Goal: Task Accomplishment & Management: Manage account settings

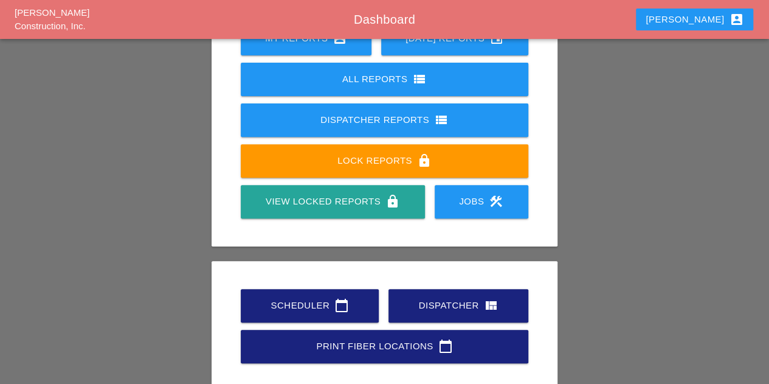
scroll to position [182, 0]
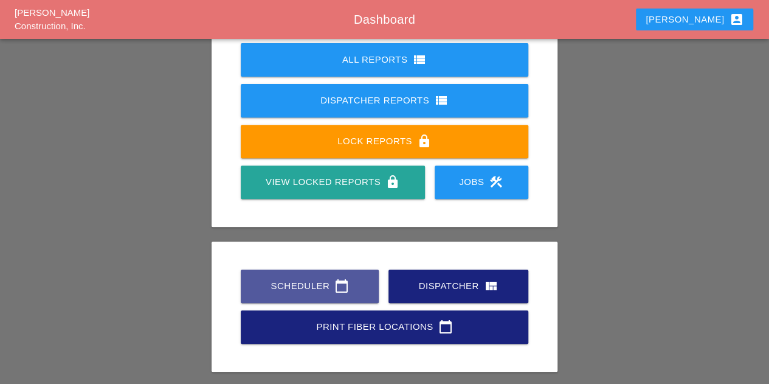
click at [300, 285] on div "Scheduler calendar_today" at bounding box center [309, 286] width 99 height 15
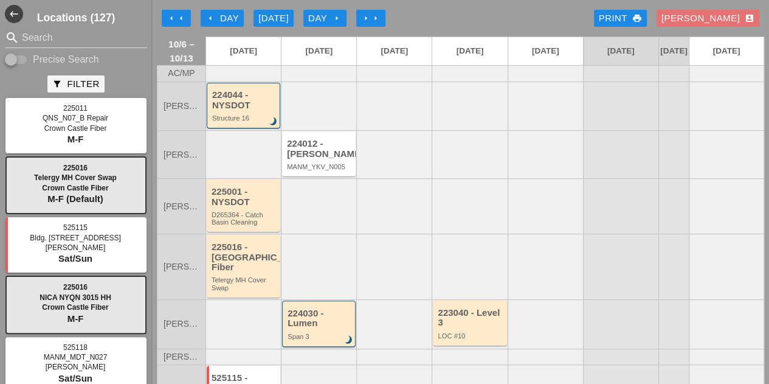
click at [209, 19] on icon "arrow_left" at bounding box center [211, 18] width 10 height 10
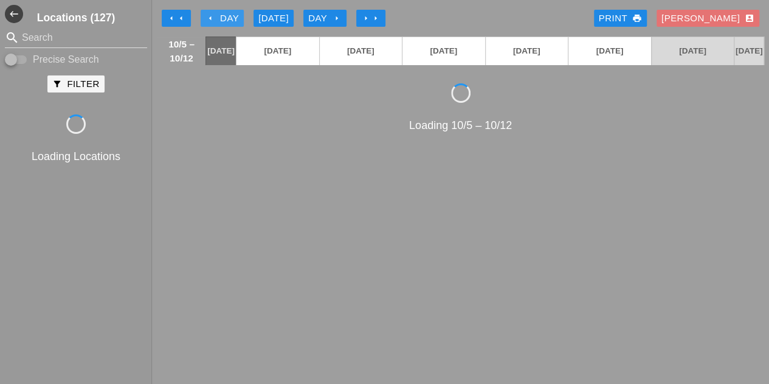
click at [209, 19] on icon "arrow_left" at bounding box center [211, 18] width 10 height 10
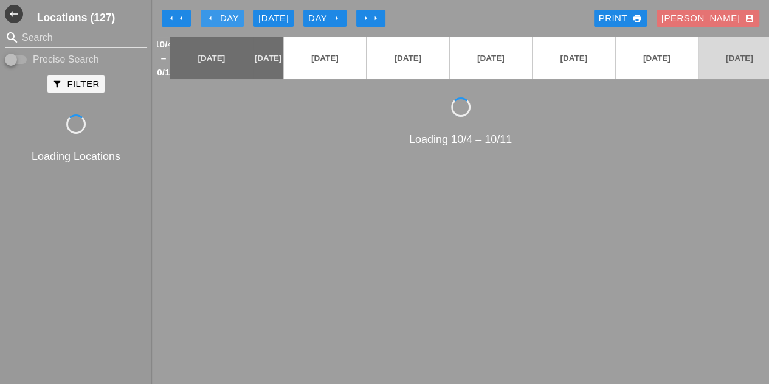
click at [209, 19] on icon "arrow_left" at bounding box center [211, 18] width 10 height 10
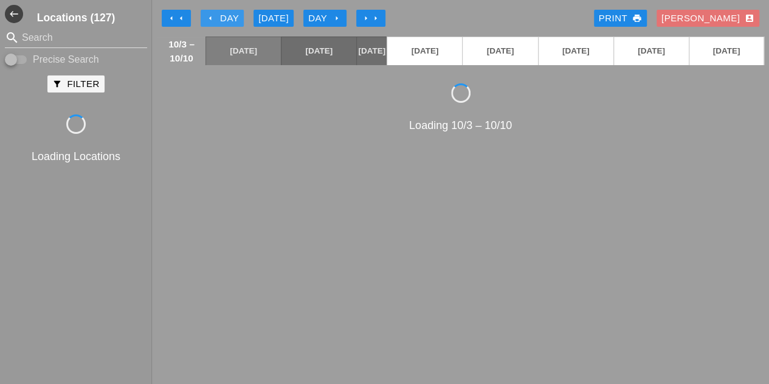
click at [209, 19] on icon "arrow_left" at bounding box center [211, 18] width 10 height 10
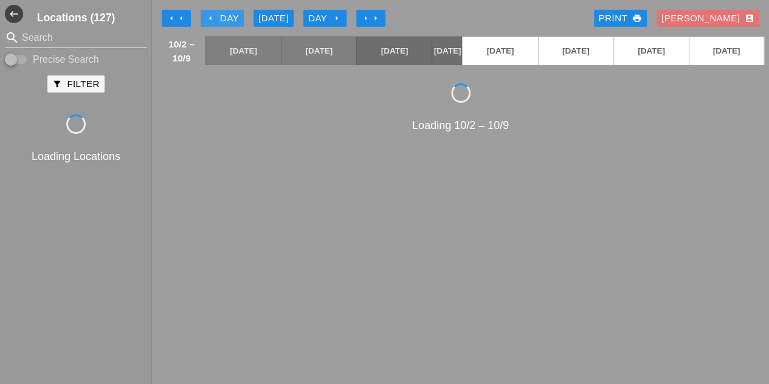
click at [209, 19] on icon "arrow_left" at bounding box center [211, 18] width 10 height 10
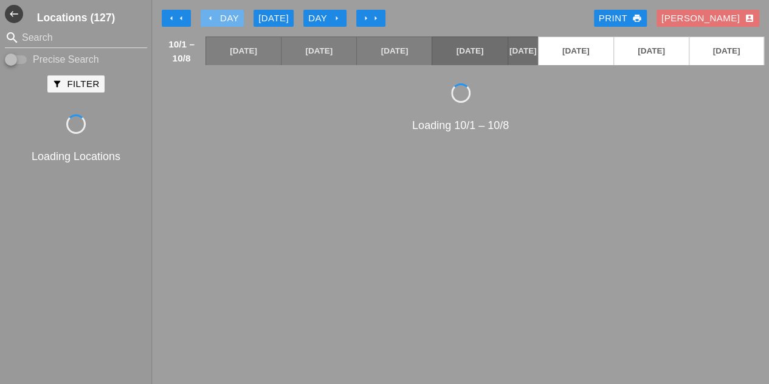
click at [209, 19] on icon "arrow_left" at bounding box center [211, 18] width 10 height 10
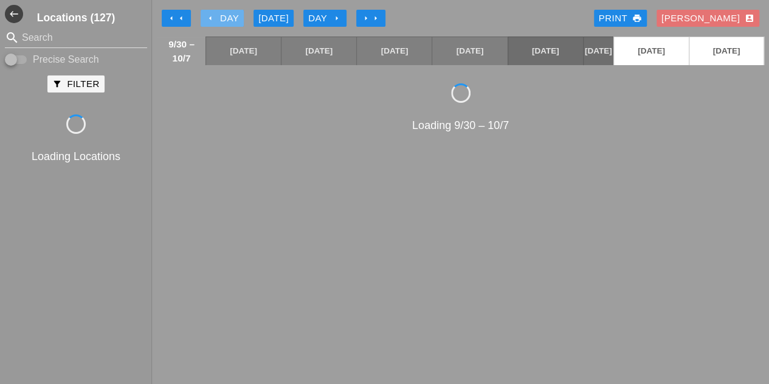
click at [209, 19] on icon "arrow_left" at bounding box center [211, 18] width 10 height 10
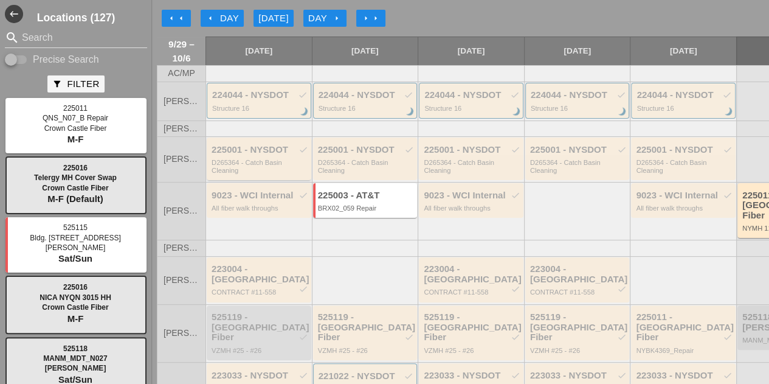
scroll to position [61, 0]
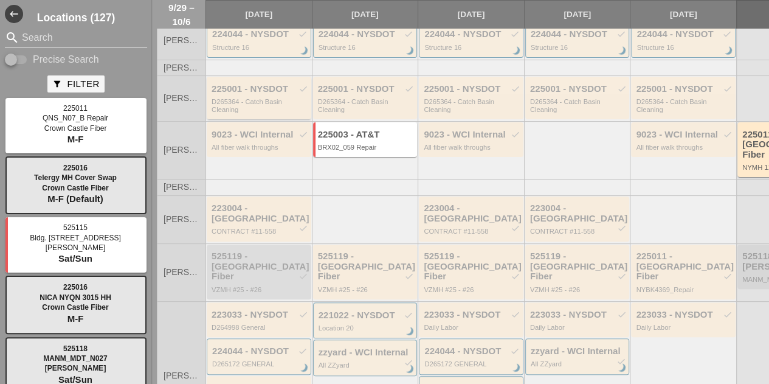
click at [244, 113] on div "D265364 - Catch Basin Cleaning" at bounding box center [260, 105] width 97 height 15
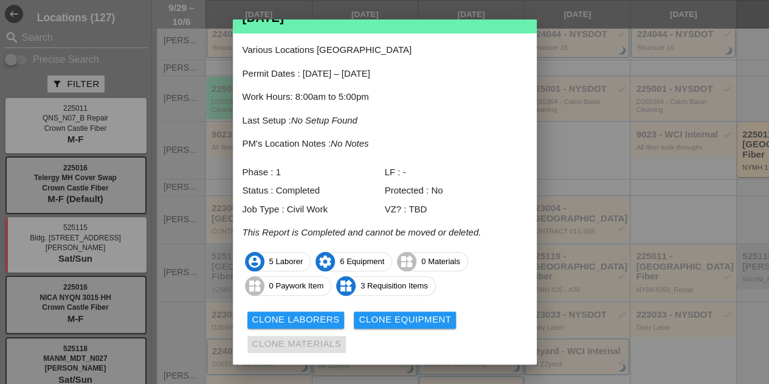
scroll to position [80, 0]
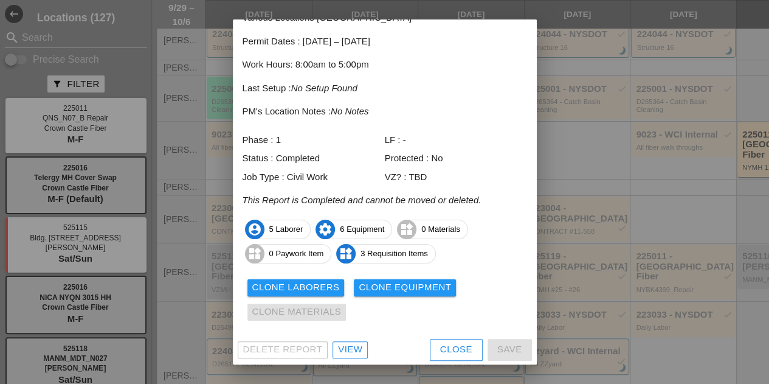
click at [344, 346] on div "View" at bounding box center [350, 349] width 24 height 14
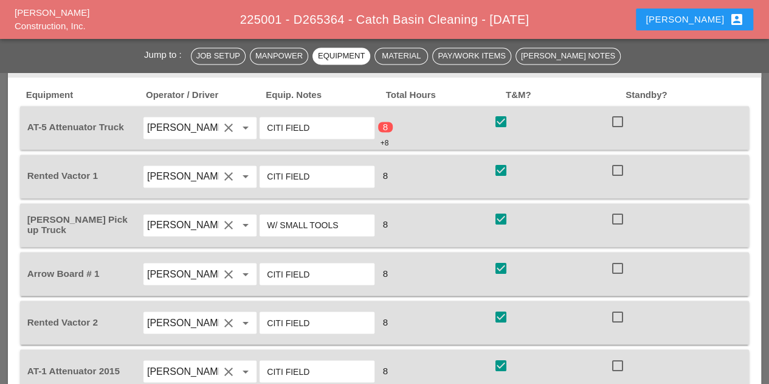
scroll to position [851, 0]
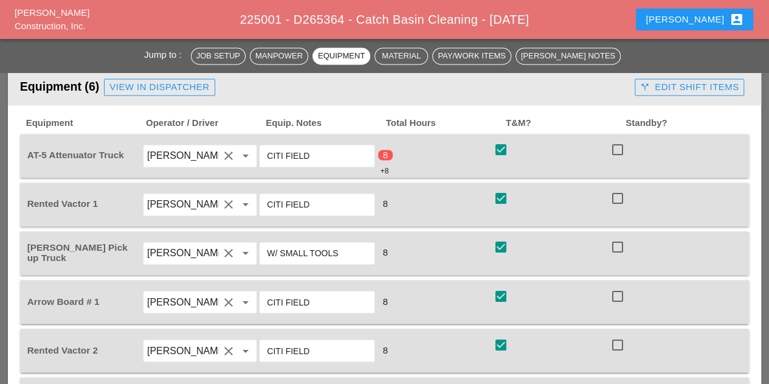
click at [652, 91] on div "call_split Edit Shift Items" at bounding box center [689, 87] width 99 height 14
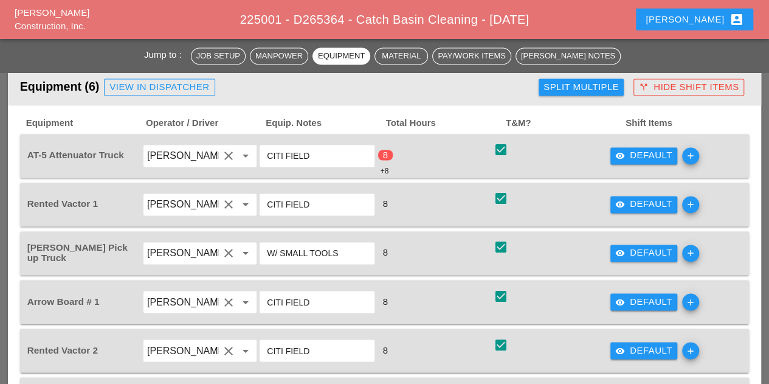
click at [694, 154] on icon "add" at bounding box center [690, 155] width 17 height 17
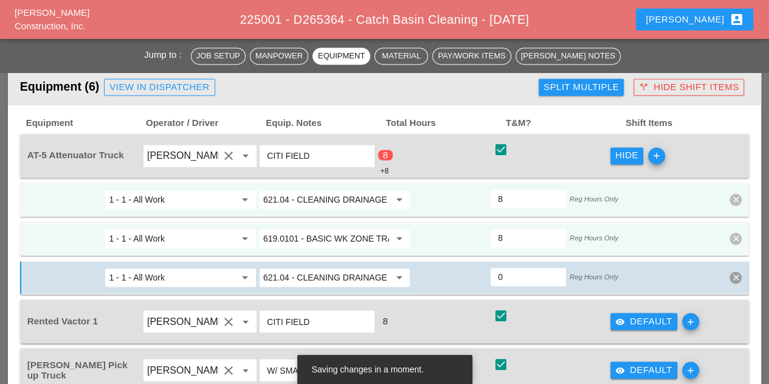
click at [509, 200] on input "8" at bounding box center [528, 198] width 61 height 19
type input "6"
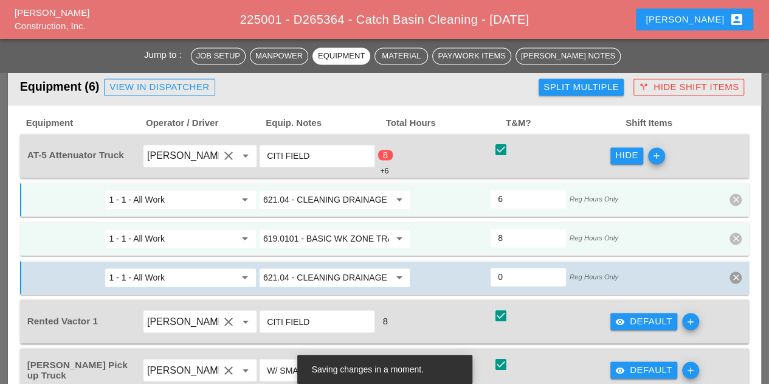
click at [508, 234] on input "8" at bounding box center [528, 237] width 61 height 19
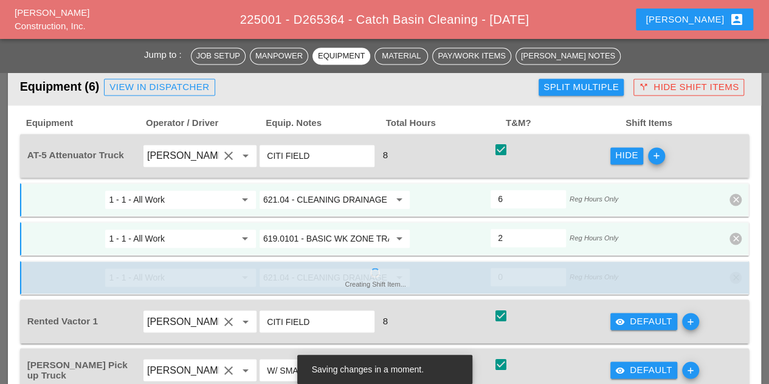
click at [480, 119] on span "Total Hours" at bounding box center [445, 123] width 120 height 14
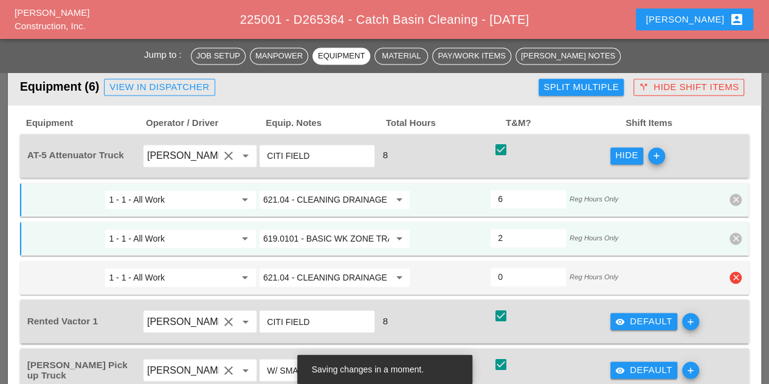
click at [735, 276] on icon "clear" at bounding box center [736, 277] width 12 height 12
click at [709, 249] on div "Confirm delete" at bounding box center [717, 250] width 59 height 14
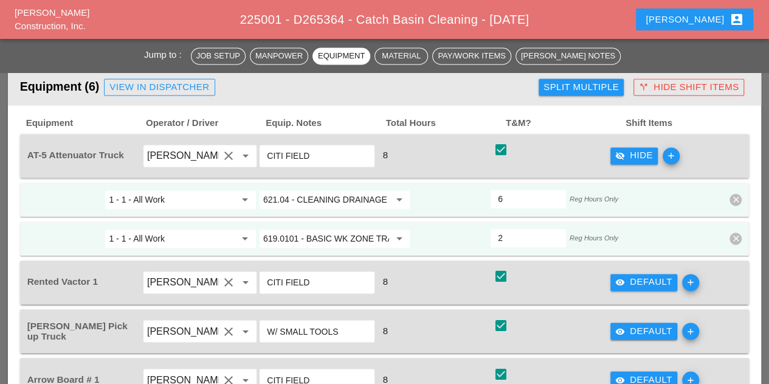
click at [628, 159] on div "visibility_off Hide" at bounding box center [634, 155] width 38 height 14
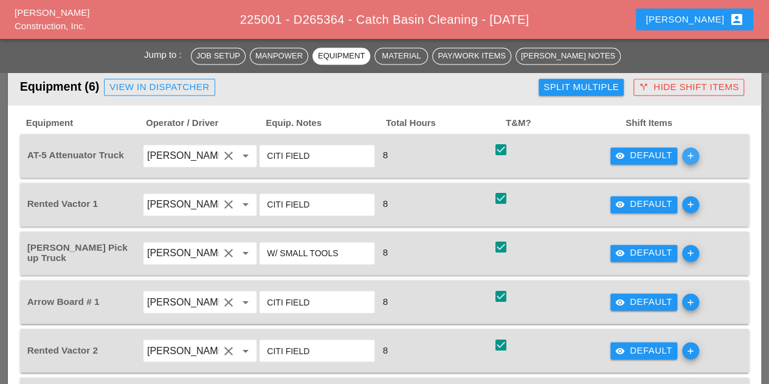
click at [696, 157] on icon "add" at bounding box center [690, 155] width 17 height 17
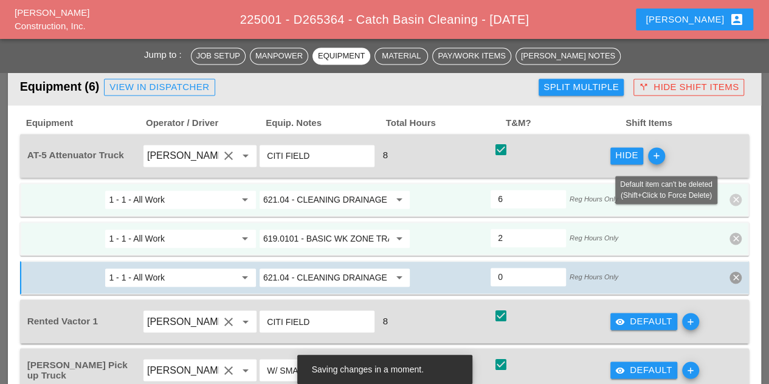
click at [740, 198] on icon "clear" at bounding box center [736, 199] width 12 height 12
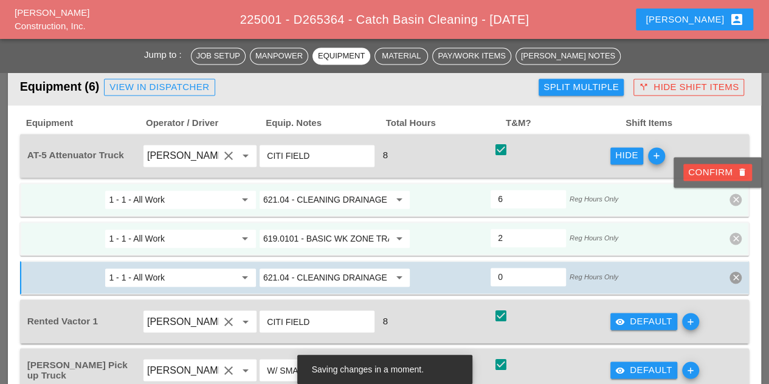
click at [710, 171] on div "Confirm delete" at bounding box center [717, 172] width 59 height 14
click at [704, 176] on div "Confirm delete" at bounding box center [717, 172] width 59 height 14
click at [512, 199] on input "6" at bounding box center [528, 198] width 61 height 19
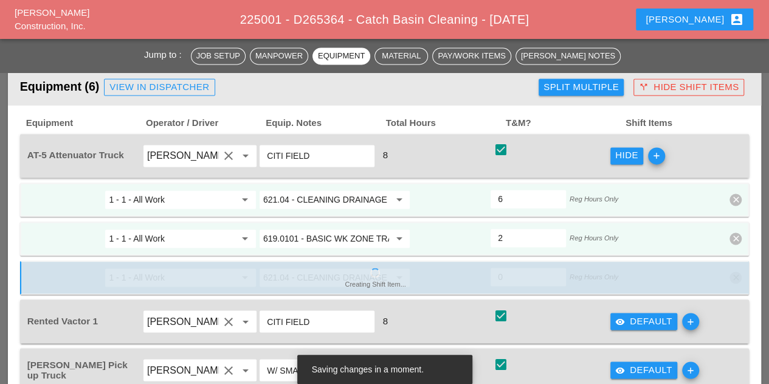
click at [511, 245] on input "2" at bounding box center [528, 237] width 61 height 19
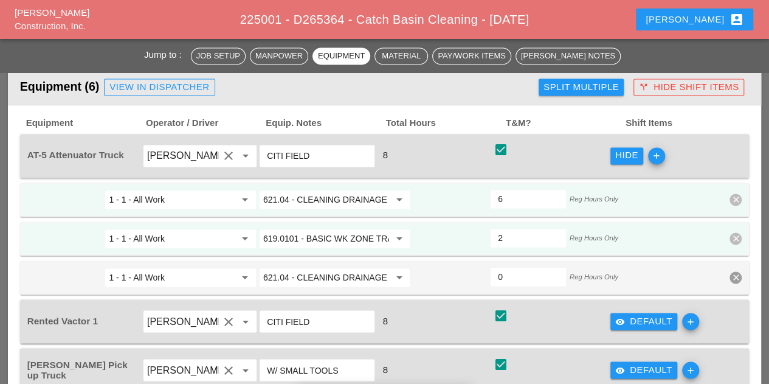
click at [506, 236] on input "2" at bounding box center [528, 237] width 61 height 19
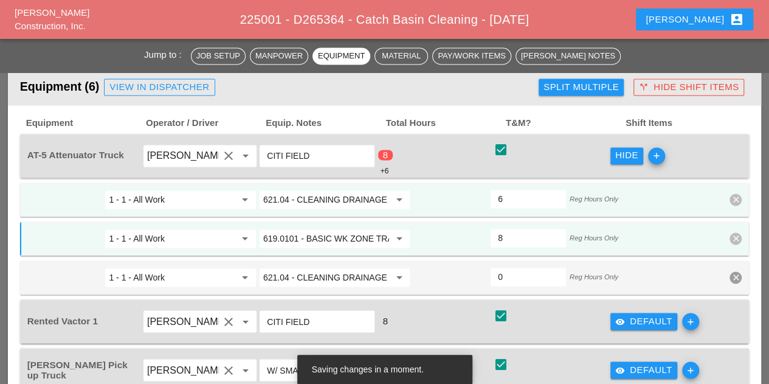
type input "8"
click at [741, 199] on icon "clear" at bounding box center [736, 199] width 12 height 12
click at [707, 170] on div "Confirm delete" at bounding box center [717, 172] width 59 height 14
click at [736, 280] on icon "clear" at bounding box center [736, 277] width 12 height 12
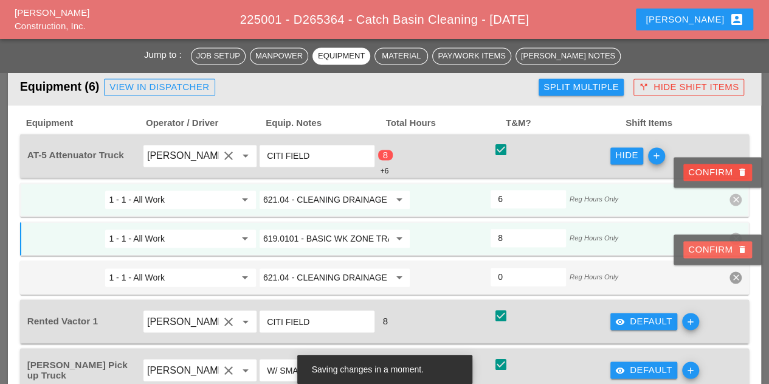
click at [687, 247] on button "Confirm delete" at bounding box center [718, 249] width 69 height 17
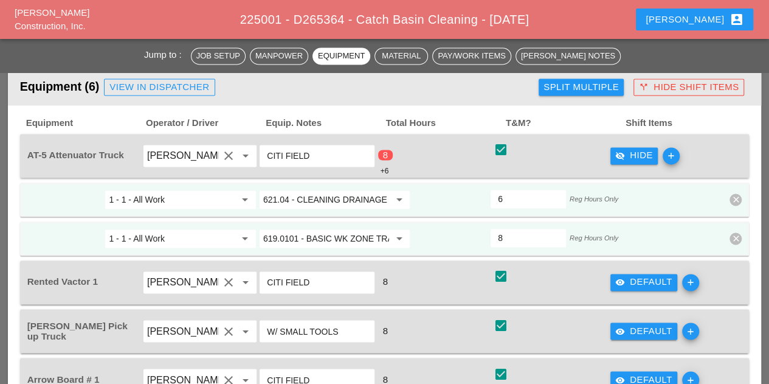
click at [737, 201] on icon "clear" at bounding box center [736, 199] width 12 height 12
click at [690, 166] on div "Confirm delete" at bounding box center [717, 172] width 59 height 14
click at [508, 203] on input "6" at bounding box center [528, 198] width 61 height 19
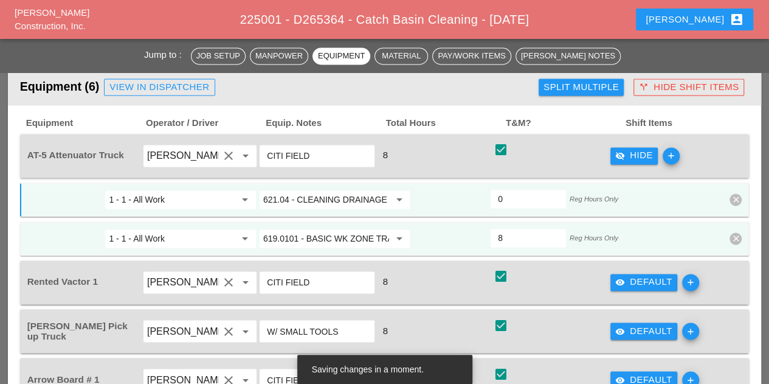
type input "0"
click at [736, 198] on icon "clear" at bounding box center [736, 199] width 12 height 12
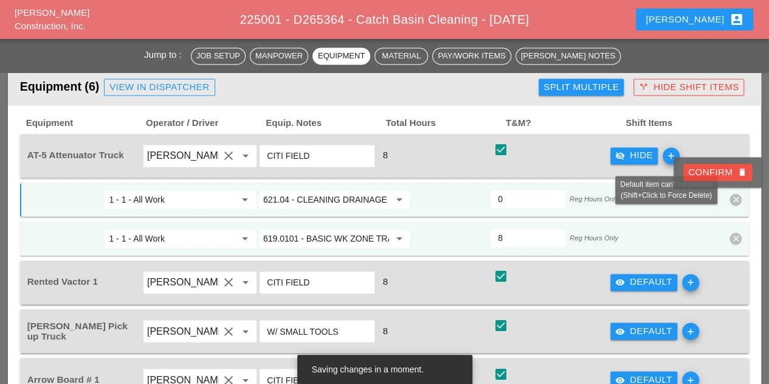
click at [712, 175] on div "Confirm delete" at bounding box center [717, 172] width 59 height 14
click at [451, 165] on div "8" at bounding box center [434, 156] width 117 height 34
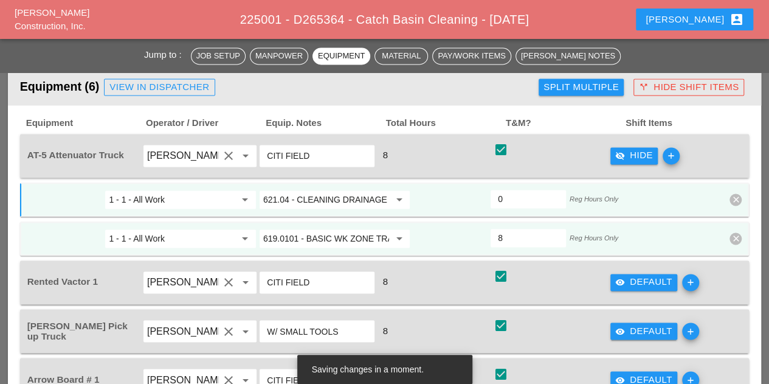
click at [584, 156] on div "check_box check" at bounding box center [551, 156] width 117 height 34
click at [742, 197] on div "1 - 1 - All Work arrow_drop_down 621.04 - CLEANING DRAINAGE STRUCTURES arrow_dr…" at bounding box center [385, 199] width 730 height 34
click at [736, 198] on icon "clear" at bounding box center [736, 199] width 12 height 12
click at [724, 173] on div "Confirm delete" at bounding box center [717, 172] width 59 height 14
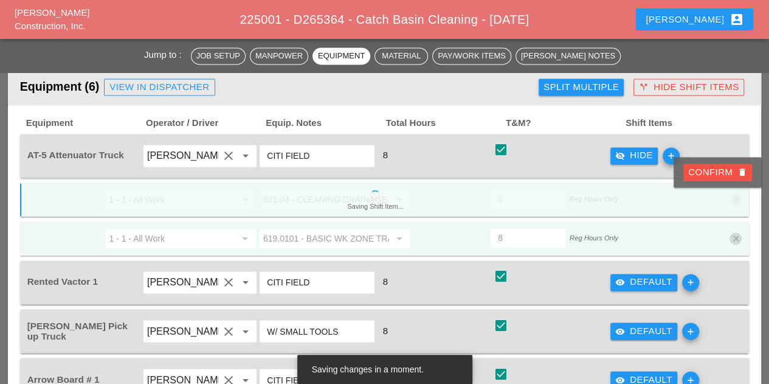
click at [719, 173] on div "Confirm delete" at bounding box center [717, 172] width 59 height 14
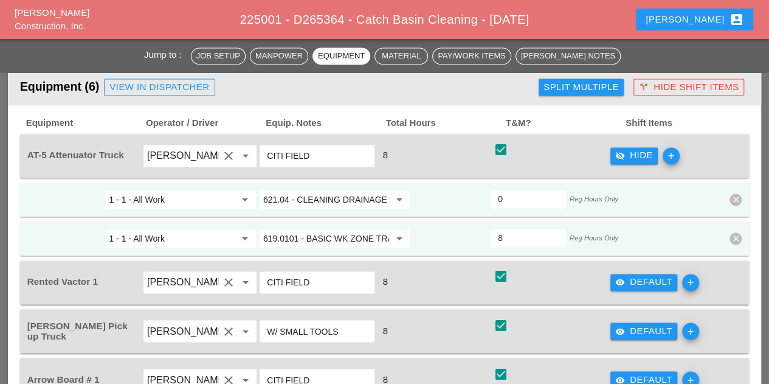
click at [451, 145] on div "8" at bounding box center [434, 156] width 117 height 34
click at [670, 158] on icon "add" at bounding box center [671, 155] width 17 height 17
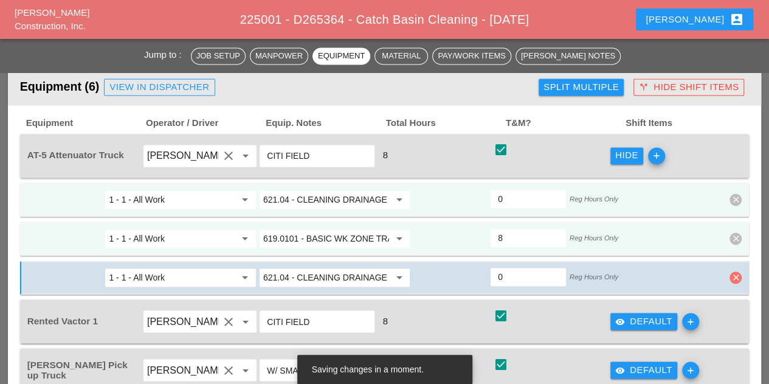
click at [738, 276] on icon "clear" at bounding box center [736, 277] width 12 height 12
click at [708, 244] on div "Confirm delete" at bounding box center [717, 250] width 59 height 14
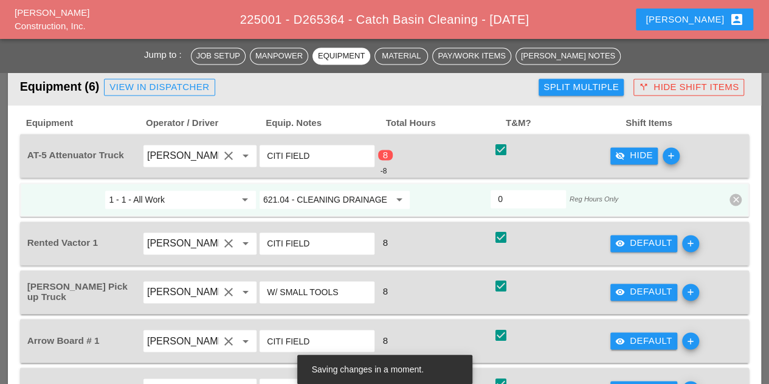
click at [369, 198] on input "621.04 - CLEANING DRAINAGE STRUCTURES" at bounding box center [326, 199] width 126 height 19
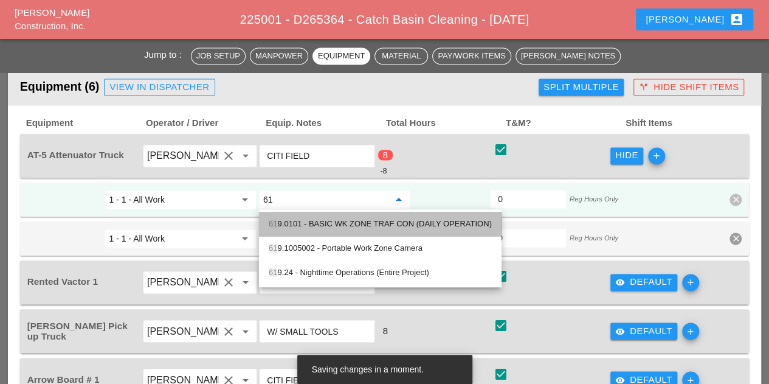
click at [321, 227] on div "61 9.0101 - BASIC WK ZONE TRAF CON (DAILY OPERATION)" at bounding box center [380, 223] width 223 height 15
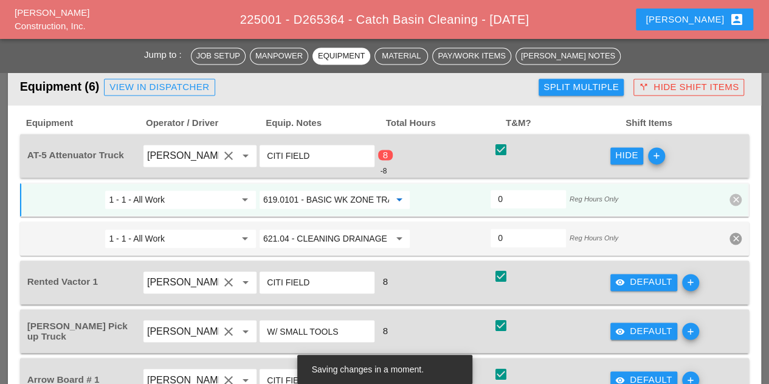
type input "619.0101 - BASIC WK ZONE TRAF CON (DAILY OPERATION)"
click at [511, 201] on input "0" at bounding box center [528, 198] width 61 height 19
type input "8"
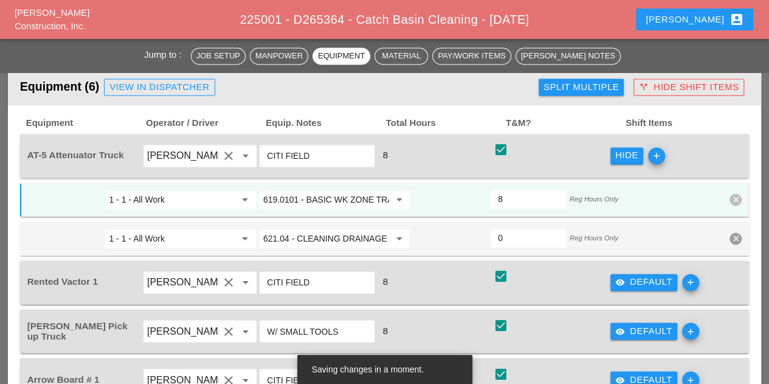
click at [664, 209] on div at bounding box center [684, 200] width 78 height 22
click at [727, 235] on div "1 - 1 - All Work arrow_drop_down 621.04 - CLEANING DRAINAGE STRUCTURES arrow_dr…" at bounding box center [385, 238] width 730 height 34
click at [736, 238] on icon "clear" at bounding box center [736, 238] width 12 height 12
click at [721, 214] on div "Confirm delete" at bounding box center [717, 211] width 59 height 14
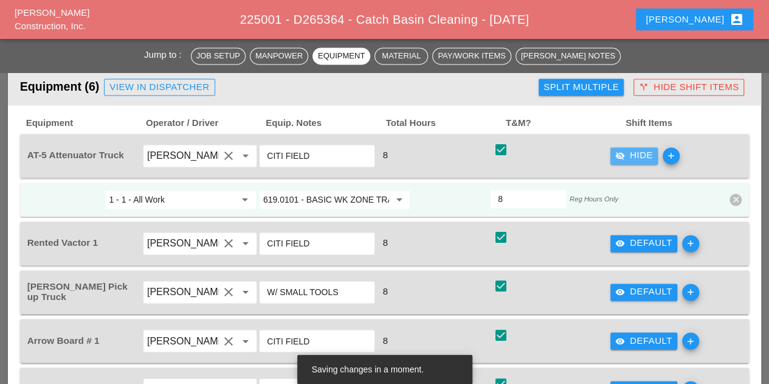
click at [639, 156] on div "visibility_off Hide" at bounding box center [634, 155] width 38 height 14
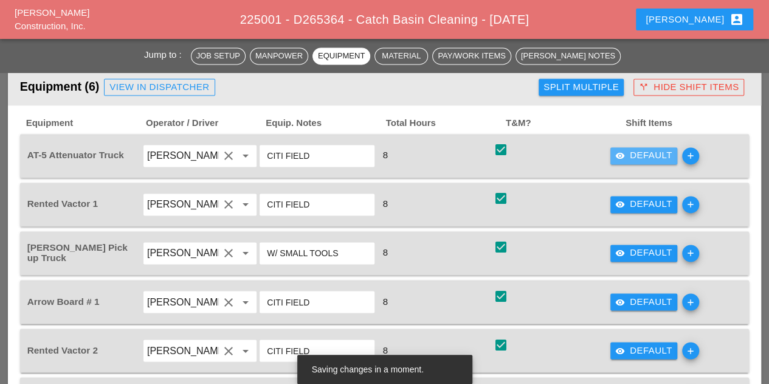
click at [637, 156] on div "visibility Default" at bounding box center [643, 155] width 57 height 14
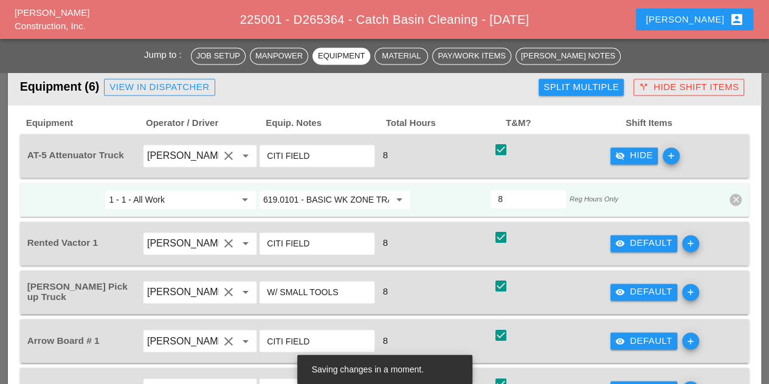
drag, startPoint x: 637, startPoint y: 156, endPoint x: 630, endPoint y: 156, distance: 6.7
click at [636, 156] on div "visibility_off Hide" at bounding box center [634, 155] width 38 height 14
